Goal: Obtain resource: Download file/media

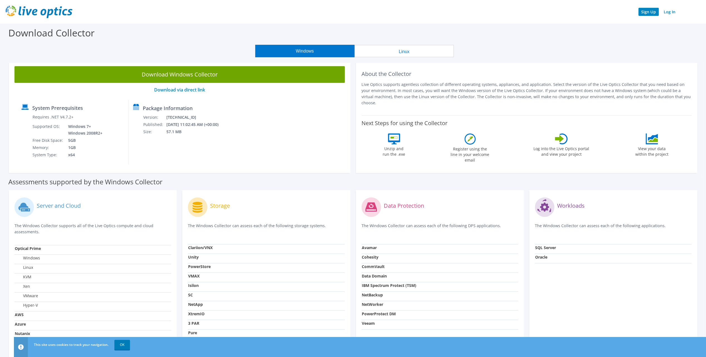
click at [649, 11] on link "Sign Up" at bounding box center [648, 12] width 20 height 8
click at [670, 14] on link "Log In" at bounding box center [669, 12] width 17 height 8
click at [124, 347] on link "OK" at bounding box center [122, 345] width 16 height 10
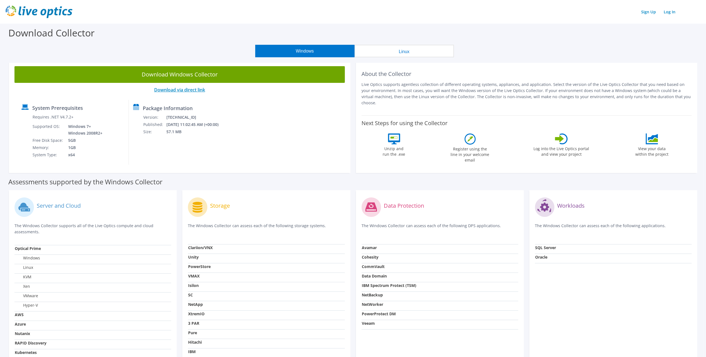
click at [184, 90] on link "Download via direct link" at bounding box center [179, 90] width 51 height 6
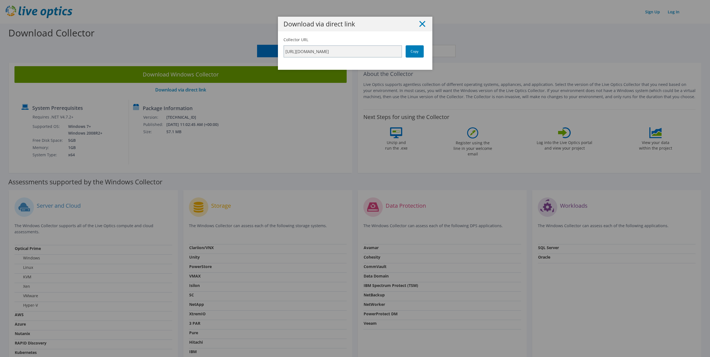
click at [419, 24] on line at bounding box center [422, 24] width 6 height 6
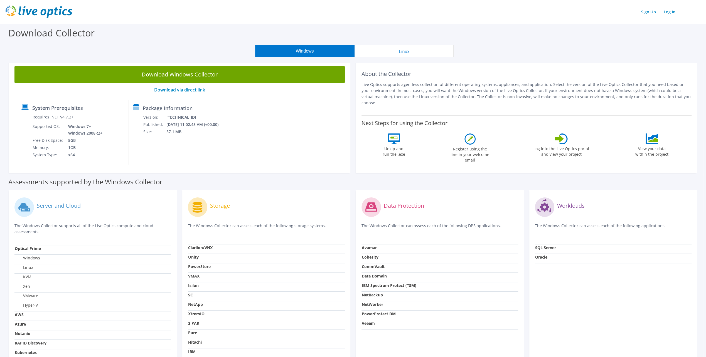
click at [562, 137] on icon at bounding box center [563, 138] width 8 height 11
click at [560, 135] on icon at bounding box center [559, 139] width 9 height 8
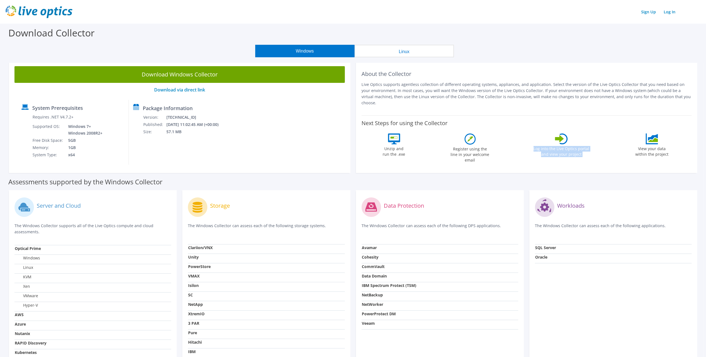
click at [560, 135] on icon at bounding box center [559, 139] width 9 height 8
drag, startPoint x: 560, startPoint y: 130, endPoint x: 557, endPoint y: 125, distance: 6.7
click at [560, 135] on icon at bounding box center [559, 139] width 9 height 8
